Goal: Task Accomplishment & Management: Use online tool/utility

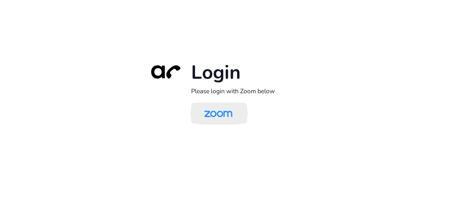
click at [234, 113] on img at bounding box center [218, 113] width 41 height 19
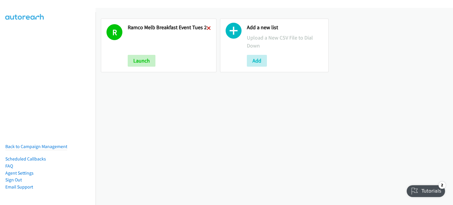
click at [208, 28] on icon at bounding box center [209, 29] width 4 height 4
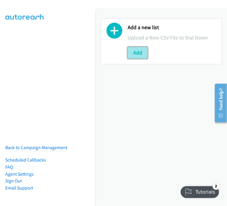
click at [137, 52] on button "Add" at bounding box center [138, 53] width 20 height 12
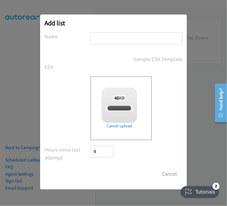
click at [109, 38] on input "text" at bounding box center [137, 38] width 92 height 12
checkbox input "true"
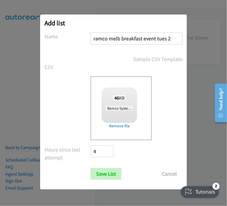
drag, startPoint x: 171, startPoint y: 38, endPoint x: 155, endPoint y: 37, distance: 16.5
click at [155, 37] on input "ramco melb breakfast event tues 2" at bounding box center [137, 38] width 92 height 12
type input "ramco melb breakfast event wed 1"
click at [109, 172] on input "Save List" at bounding box center [106, 174] width 31 height 12
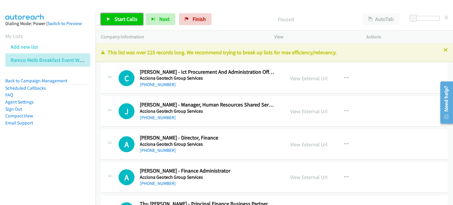
click at [119, 16] on span "Start Calls" at bounding box center [125, 19] width 23 height 7
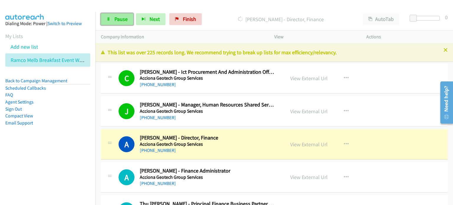
click at [111, 20] on link "Pause" at bounding box center [117, 19] width 32 height 12
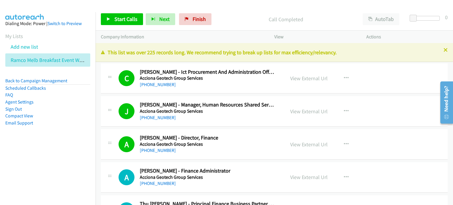
click at [227, 6] on div at bounding box center [224, 11] width 448 height 23
click at [120, 16] on span "Start Calls" at bounding box center [125, 19] width 23 height 7
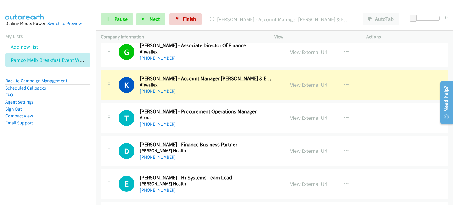
scroll to position [265, 0]
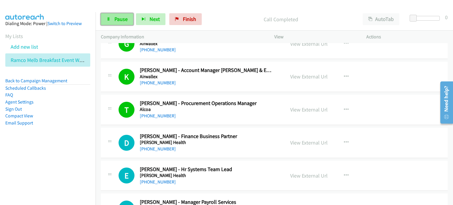
click at [119, 20] on span "Pause" at bounding box center [120, 19] width 13 height 7
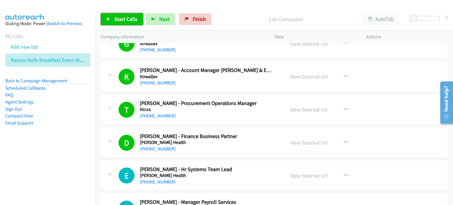
click at [121, 19] on span "Start Calls" at bounding box center [125, 19] width 23 height 7
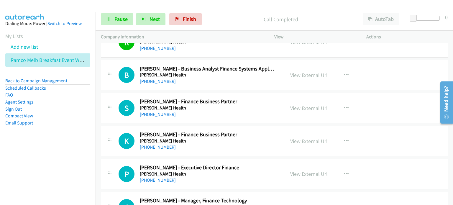
scroll to position [472, 0]
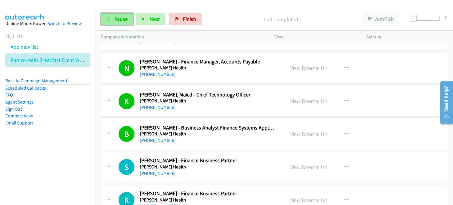
click at [122, 21] on span "Pause" at bounding box center [120, 19] width 13 height 7
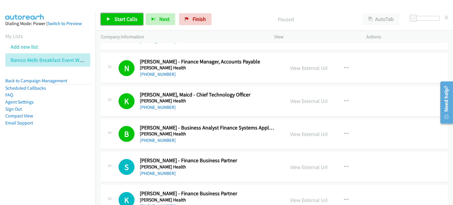
click at [118, 17] on span "Start Calls" at bounding box center [125, 19] width 23 height 7
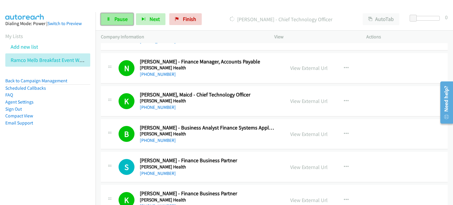
click at [113, 19] on link "Pause" at bounding box center [117, 19] width 32 height 12
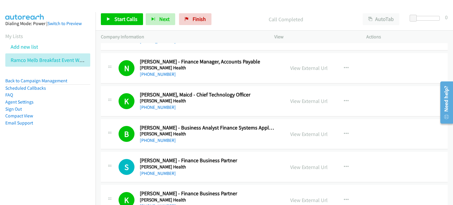
drag, startPoint x: 239, startPoint y: 24, endPoint x: 244, endPoint y: 19, distance: 6.9
click at [227, 21] on div "Call Completed" at bounding box center [285, 19] width 143 height 12
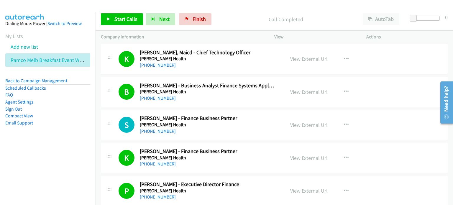
scroll to position [560, 0]
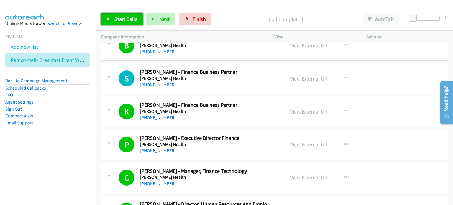
click at [119, 17] on span "Start Calls" at bounding box center [125, 19] width 23 height 7
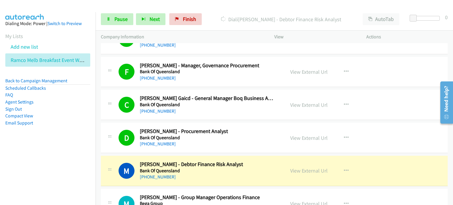
scroll to position [1150, 0]
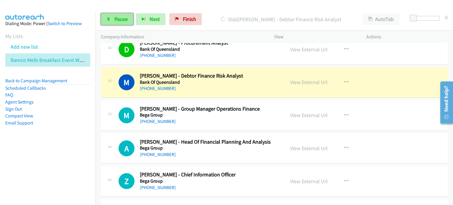
click at [119, 20] on span "Pause" at bounding box center [120, 19] width 13 height 7
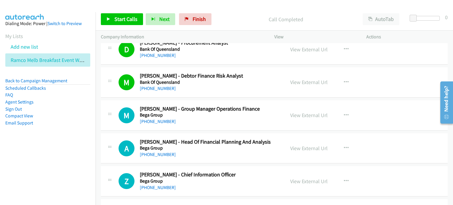
click at [227, 22] on p "Call Completed" at bounding box center [285, 19] width 133 height 8
click at [227, 80] on link "View External Url" at bounding box center [308, 82] width 37 height 7
click at [123, 19] on span "Start Calls" at bounding box center [125, 19] width 23 height 7
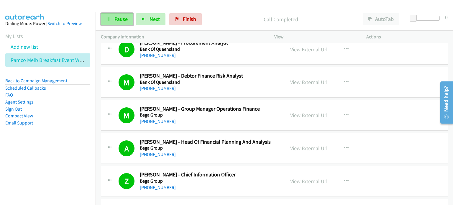
click at [120, 17] on span "Pause" at bounding box center [120, 19] width 13 height 7
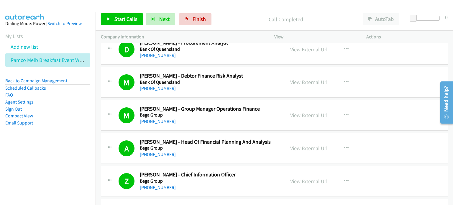
click at [227, 10] on div "Start Calls Pause Next Finish Call Completed AutoTab AutoTab 0" at bounding box center [274, 19] width 357 height 23
click at [124, 20] on span "Start Calls" at bounding box center [125, 19] width 23 height 7
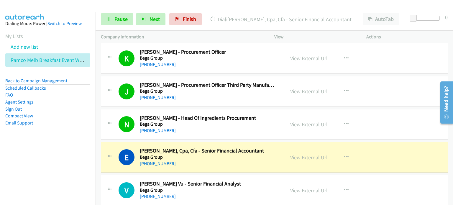
scroll to position [1415, 0]
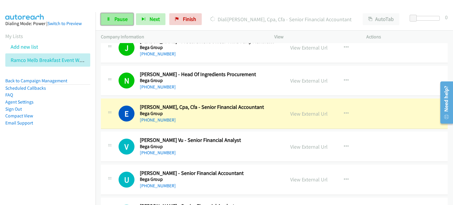
click at [121, 18] on span "Pause" at bounding box center [120, 19] width 13 height 7
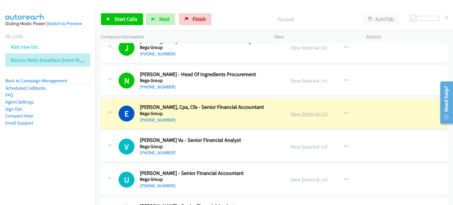
click at [227, 110] on link "View External Url" at bounding box center [308, 113] width 37 height 7
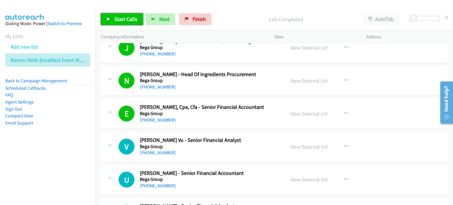
click at [125, 17] on span "Start Calls" at bounding box center [125, 19] width 23 height 7
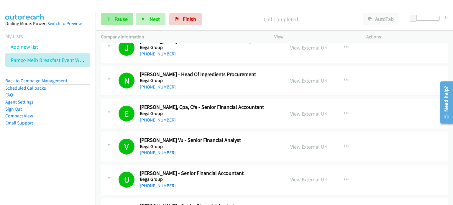
click at [118, 19] on span "Pause" at bounding box center [120, 19] width 13 height 7
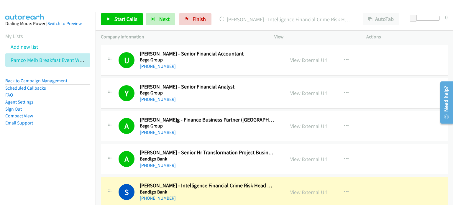
scroll to position [1622, 0]
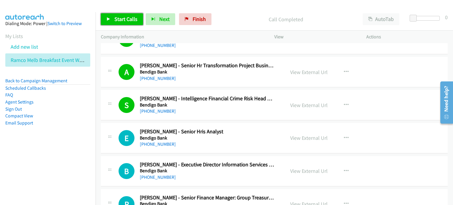
click at [128, 18] on span "Start Calls" at bounding box center [125, 19] width 23 height 7
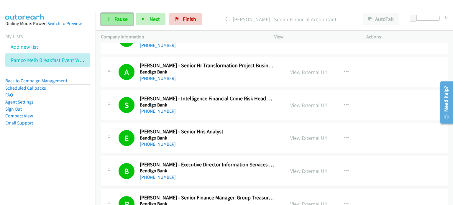
click at [119, 17] on span "Pause" at bounding box center [120, 19] width 13 height 7
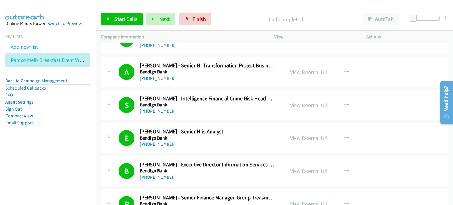
click at [227, 20] on p "Call Completed" at bounding box center [285, 19] width 133 height 8
click at [115, 16] on span "Start Calls" at bounding box center [125, 19] width 23 height 7
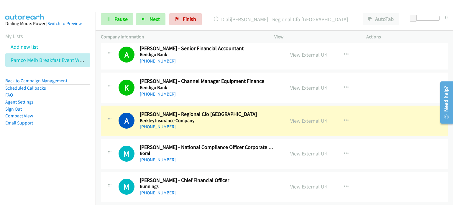
scroll to position [1976, 0]
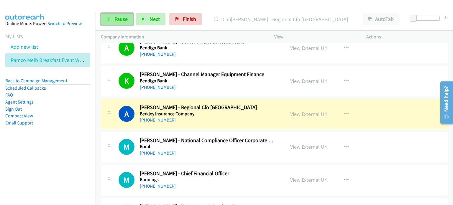
click at [116, 16] on span "Pause" at bounding box center [120, 19] width 13 height 7
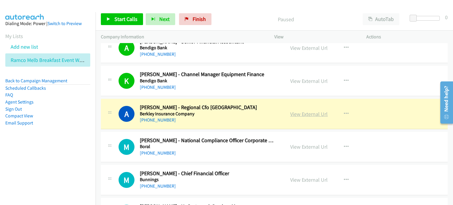
click at [227, 111] on link "View External Url" at bounding box center [308, 114] width 37 height 7
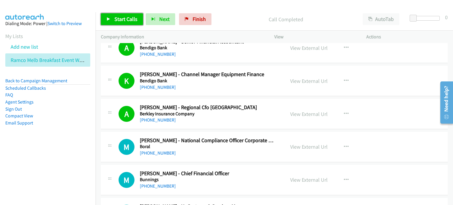
click at [120, 18] on span "Start Calls" at bounding box center [125, 19] width 23 height 7
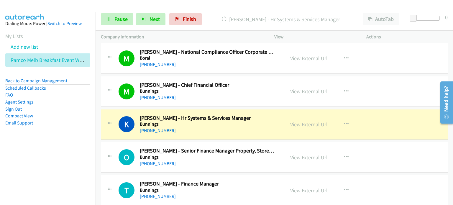
scroll to position [2094, 0]
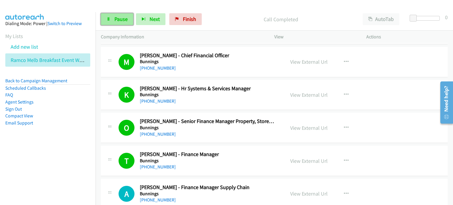
click at [117, 17] on span "Pause" at bounding box center [120, 19] width 13 height 7
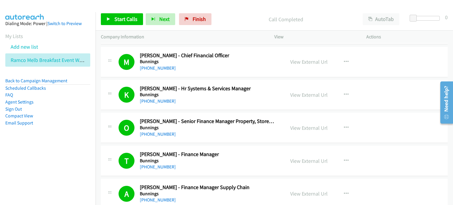
scroll to position [2152, 0]
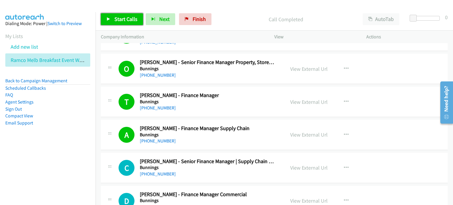
click at [120, 18] on span "Start Calls" at bounding box center [125, 19] width 23 height 7
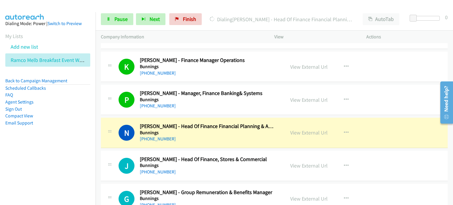
scroll to position [2329, 0]
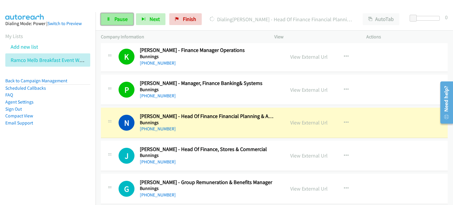
click at [119, 17] on span "Pause" at bounding box center [120, 19] width 13 height 7
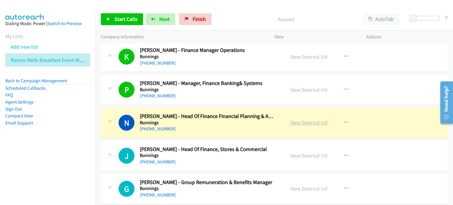
click at [227, 119] on link "View External Url" at bounding box center [308, 122] width 37 height 7
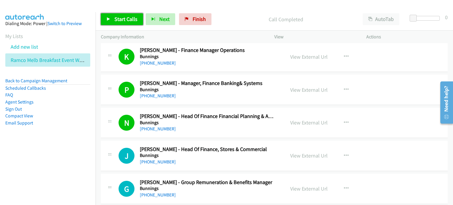
click at [116, 17] on span "Start Calls" at bounding box center [125, 19] width 23 height 7
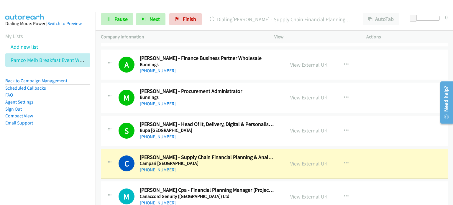
scroll to position [2565, 0]
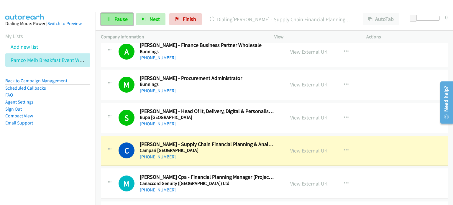
click at [118, 14] on link "Pause" at bounding box center [117, 19] width 32 height 12
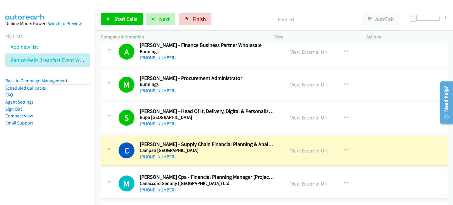
click at [227, 147] on link "View External Url" at bounding box center [308, 150] width 37 height 7
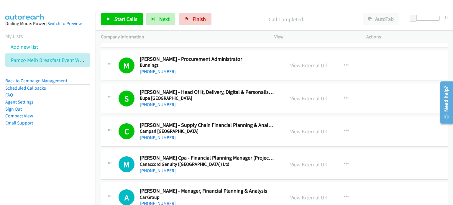
scroll to position [2595, 0]
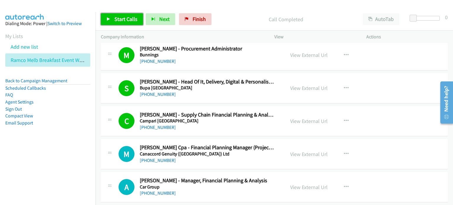
click at [125, 17] on span "Start Calls" at bounding box center [125, 19] width 23 height 7
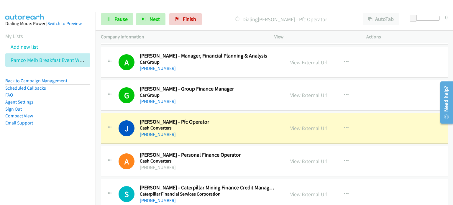
scroll to position [2742, 0]
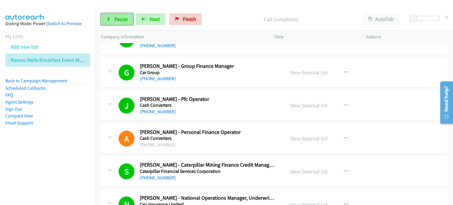
click at [117, 18] on span "Pause" at bounding box center [120, 19] width 13 height 7
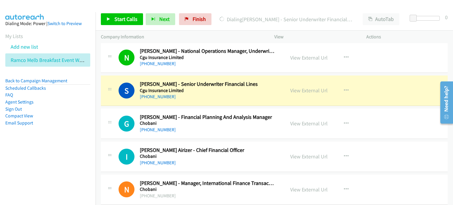
scroll to position [2890, 0]
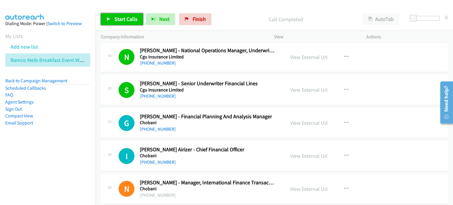
click at [116, 15] on link "Start Calls" at bounding box center [122, 19] width 42 height 12
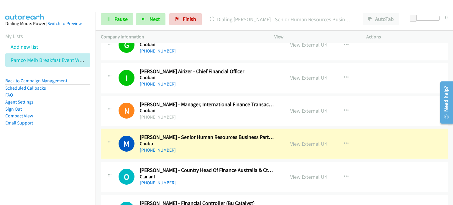
scroll to position [2978, 0]
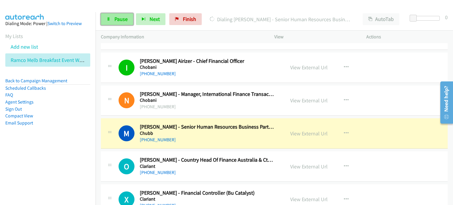
click at [118, 15] on link "Pause" at bounding box center [117, 19] width 32 height 12
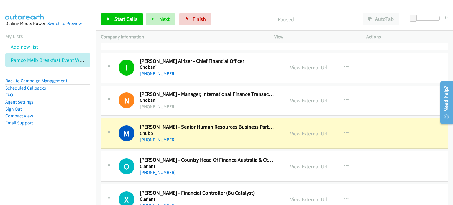
click at [227, 130] on link "View External Url" at bounding box center [308, 133] width 37 height 7
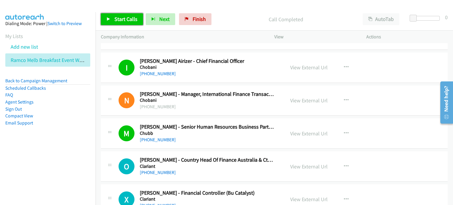
drag, startPoint x: 123, startPoint y: 14, endPoint x: 157, endPoint y: 43, distance: 44.8
click at [124, 14] on link "Start Calls" at bounding box center [122, 19] width 42 height 12
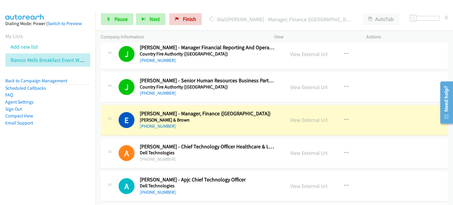
scroll to position [3391, 0]
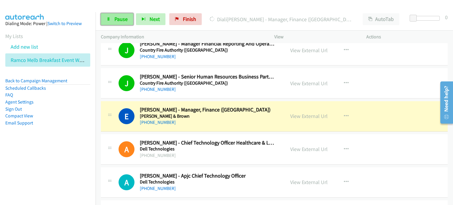
click at [117, 17] on span "Pause" at bounding box center [120, 19] width 13 height 7
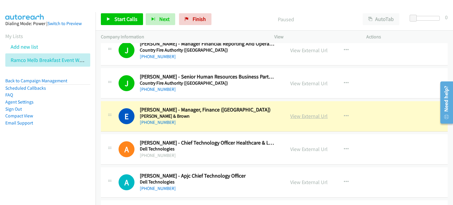
click at [227, 113] on link "View External Url" at bounding box center [308, 116] width 37 height 7
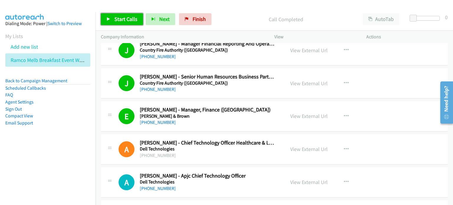
click at [124, 18] on span "Start Calls" at bounding box center [125, 19] width 23 height 7
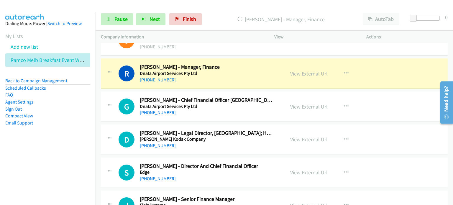
scroll to position [3568, 0]
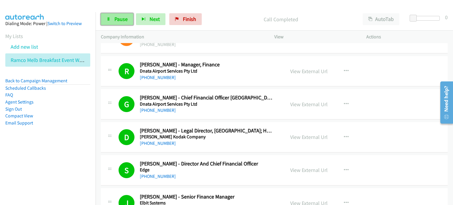
click at [123, 17] on span "Pause" at bounding box center [120, 19] width 13 height 7
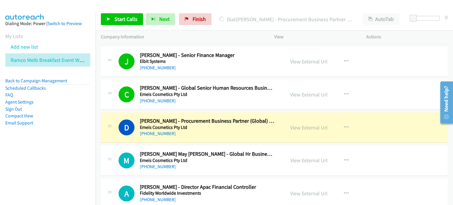
scroll to position [3686, 0]
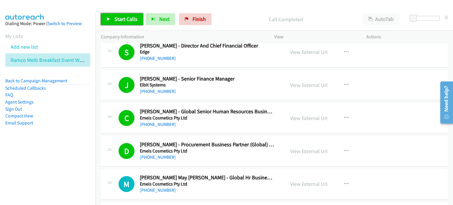
click at [119, 18] on span "Start Calls" at bounding box center [125, 19] width 23 height 7
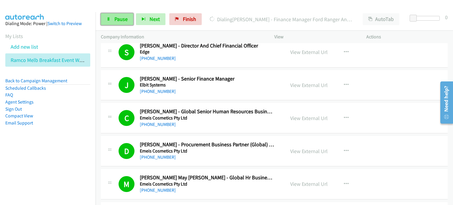
click at [117, 17] on span "Pause" at bounding box center [120, 19] width 13 height 7
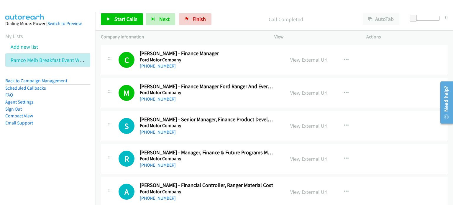
scroll to position [3981, 0]
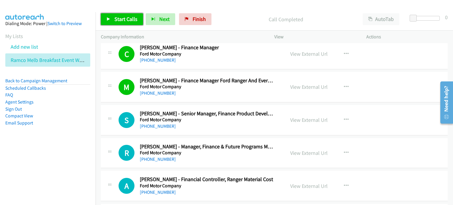
click at [112, 19] on link "Start Calls" at bounding box center [122, 19] width 42 height 12
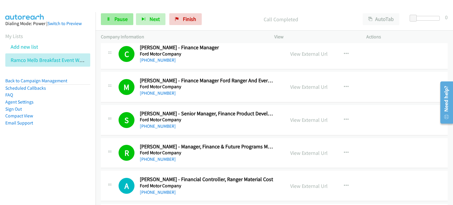
click at [114, 20] on span "Pause" at bounding box center [120, 19] width 13 height 7
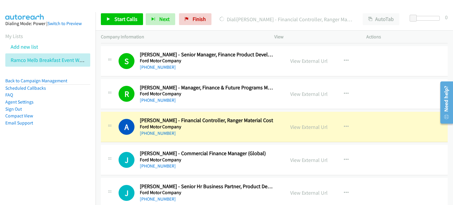
scroll to position [4069, 0]
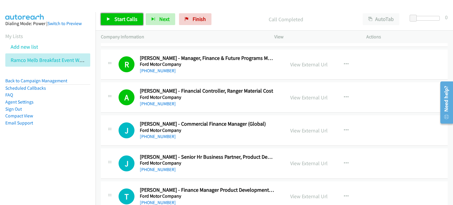
click at [126, 17] on span "Start Calls" at bounding box center [125, 19] width 23 height 7
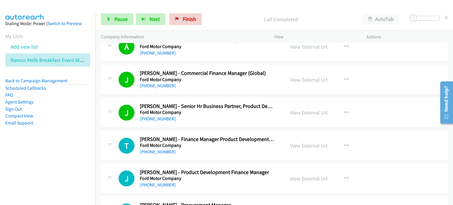
scroll to position [4128, 0]
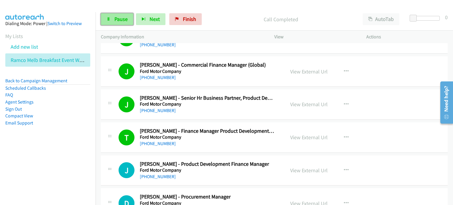
click at [120, 20] on span "Pause" at bounding box center [120, 19] width 13 height 7
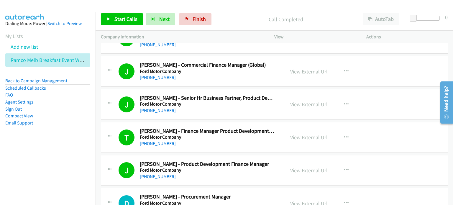
click at [227, 13] on div "Start Calls Pause Next Finish Call Completed AutoTab AutoTab 0" at bounding box center [274, 19] width 357 height 23
click at [227, 68] on link "View External Url" at bounding box center [308, 71] width 37 height 7
click at [227, 101] on link "View External Url" at bounding box center [308, 104] width 37 height 7
click at [116, 16] on span "Start Calls" at bounding box center [125, 19] width 23 height 7
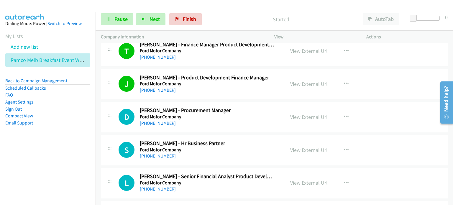
scroll to position [4246, 0]
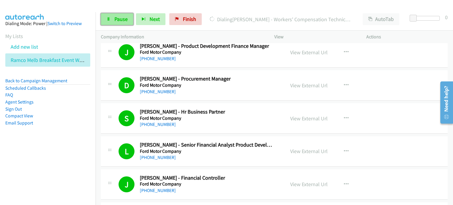
click at [119, 19] on span "Pause" at bounding box center [120, 19] width 13 height 7
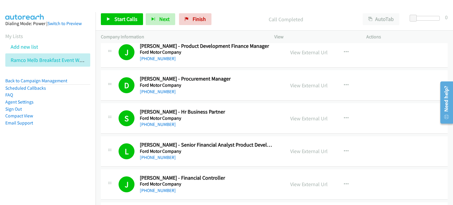
click at [227, 18] on p "Call Completed" at bounding box center [285, 19] width 133 height 8
click at [118, 21] on span "Start Calls" at bounding box center [125, 19] width 23 height 7
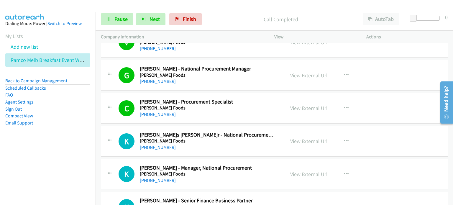
scroll to position [4688, 0]
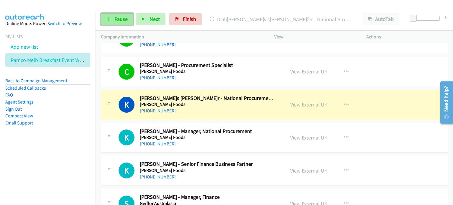
click at [114, 17] on span "Pause" at bounding box center [120, 19] width 13 height 7
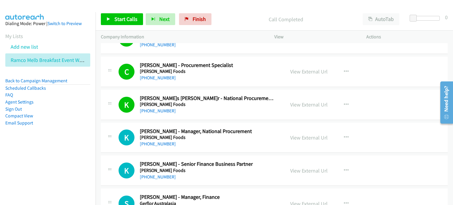
click at [227, 17] on p "Call Completed" at bounding box center [285, 19] width 133 height 8
click at [227, 68] on link "View External Url" at bounding box center [308, 71] width 37 height 7
click at [227, 101] on link "View External Url" at bounding box center [308, 104] width 37 height 7
click at [227, 134] on link "View External Url" at bounding box center [308, 137] width 37 height 7
click at [121, 17] on span "Start Calls" at bounding box center [125, 19] width 23 height 7
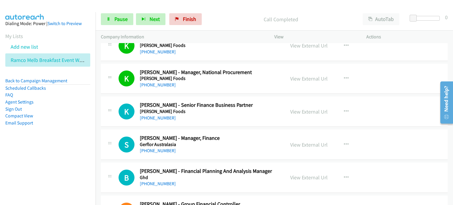
scroll to position [4777, 0]
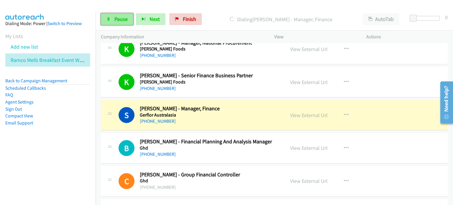
click at [124, 17] on span "Pause" at bounding box center [120, 19] width 13 height 7
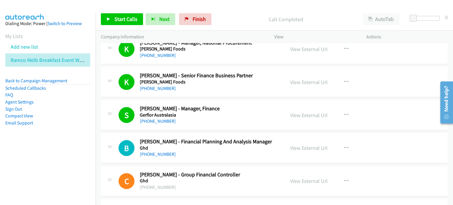
click at [227, 16] on p "Call Completed" at bounding box center [285, 19] width 133 height 8
click at [121, 19] on span "Start Calls" at bounding box center [125, 19] width 23 height 7
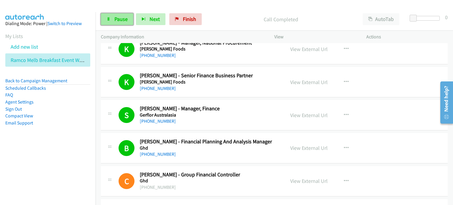
click at [115, 17] on span "Pause" at bounding box center [120, 19] width 13 height 7
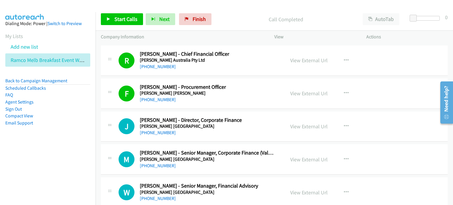
scroll to position [5072, 0]
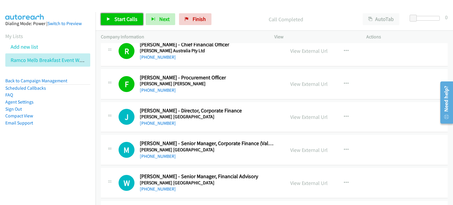
click at [121, 17] on span "Start Calls" at bounding box center [125, 19] width 23 height 7
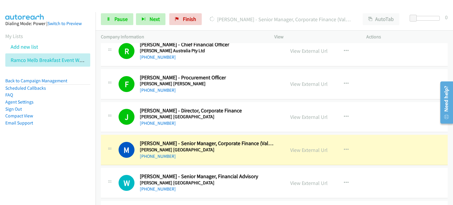
scroll to position [5101, 0]
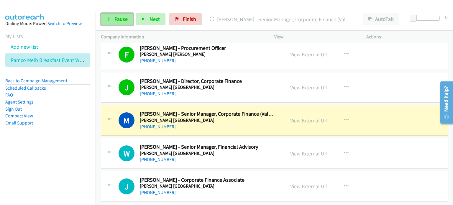
click at [118, 18] on span "Pause" at bounding box center [120, 19] width 13 height 7
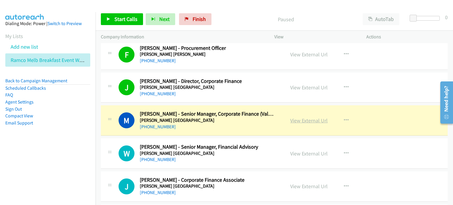
click at [227, 117] on link "View External Url" at bounding box center [308, 120] width 37 height 7
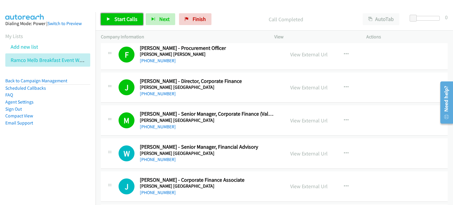
click at [123, 19] on span "Start Calls" at bounding box center [125, 19] width 23 height 7
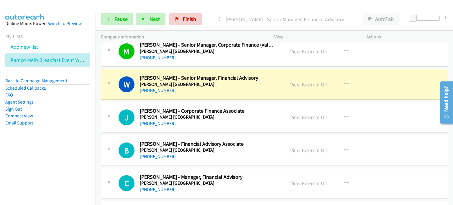
scroll to position [5160, 0]
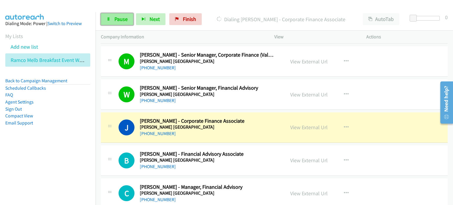
click at [119, 14] on link "Pause" at bounding box center [117, 19] width 32 height 12
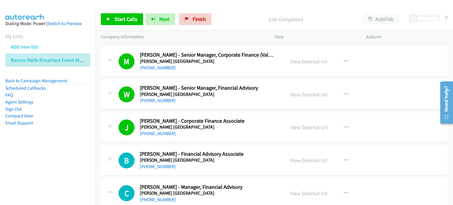
click at [227, 19] on p "Call Completed" at bounding box center [285, 19] width 133 height 8
click at [227, 124] on link "View External Url" at bounding box center [308, 127] width 37 height 7
click at [224, 11] on div "Start Calls Pause Next Finish Call Completed AutoTab AutoTab 0" at bounding box center [274, 19] width 357 height 23
click at [122, 17] on span "Start Calls" at bounding box center [125, 19] width 23 height 7
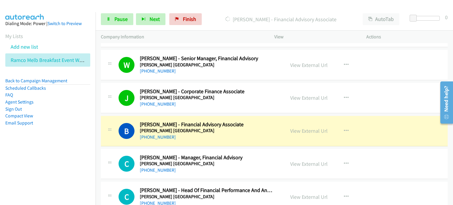
scroll to position [5219, 0]
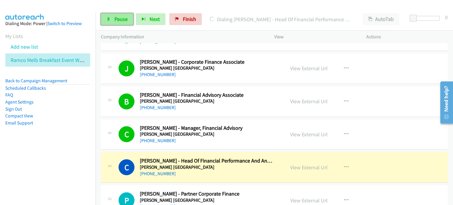
click at [120, 19] on span "Pause" at bounding box center [120, 19] width 13 height 7
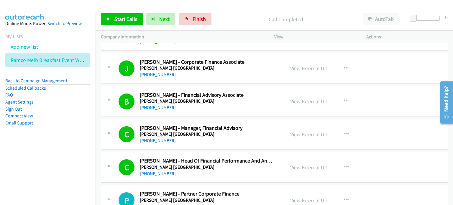
click at [221, 22] on p "Call Completed" at bounding box center [285, 19] width 133 height 8
click at [117, 19] on span "Start Calls" at bounding box center [125, 19] width 23 height 7
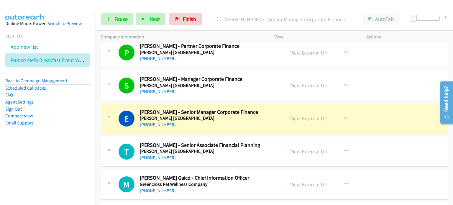
scroll to position [5396, 0]
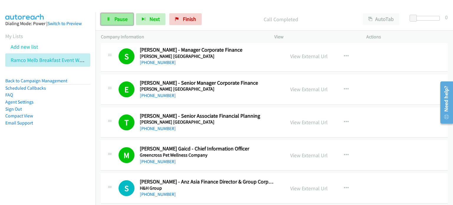
click at [114, 18] on span "Pause" at bounding box center [120, 19] width 13 height 7
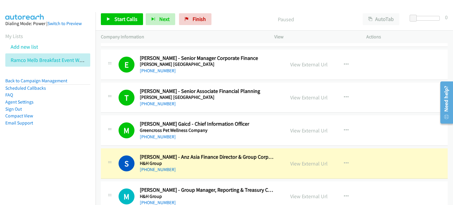
scroll to position [5455, 0]
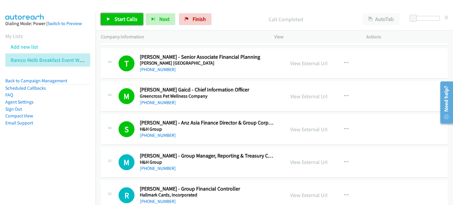
click at [124, 18] on span "Start Calls" at bounding box center [125, 19] width 23 height 7
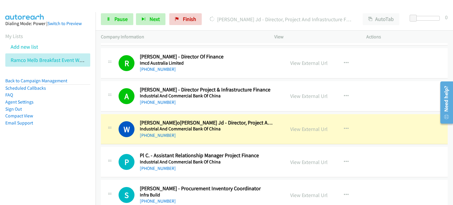
scroll to position [5956, 0]
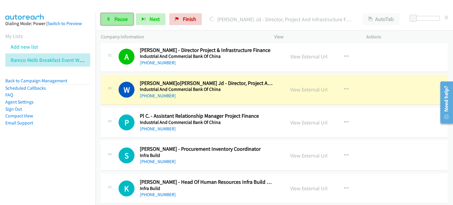
click at [118, 18] on span "Pause" at bounding box center [120, 19] width 13 height 7
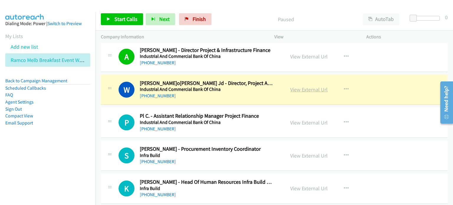
click at [227, 86] on link "View External Url" at bounding box center [308, 89] width 37 height 7
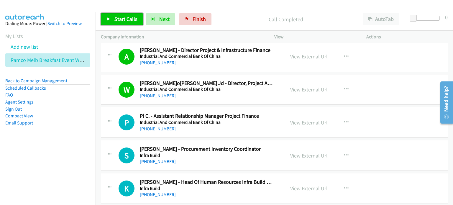
click at [123, 17] on span "Start Calls" at bounding box center [125, 19] width 23 height 7
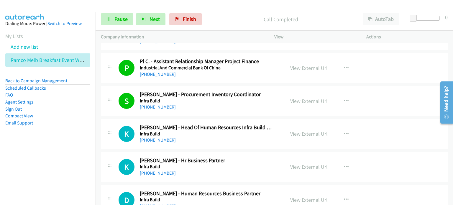
scroll to position [6045, 0]
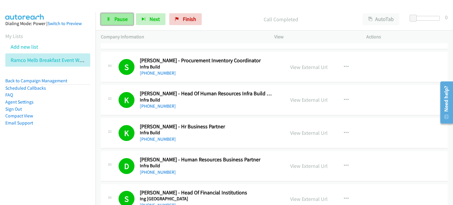
click at [117, 15] on link "Pause" at bounding box center [117, 19] width 32 height 12
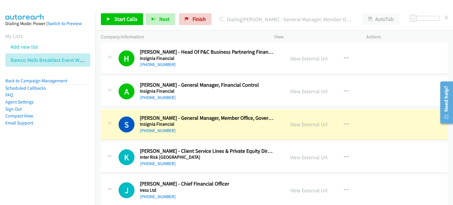
scroll to position [6281, 0]
